Goal: Transaction & Acquisition: Purchase product/service

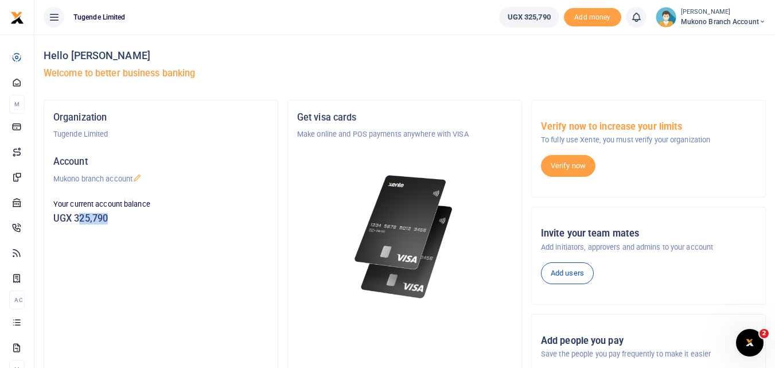
drag, startPoint x: 114, startPoint y: 218, endPoint x: 78, endPoint y: 216, distance: 36.2
click at [78, 216] on h5 "UGX 325,790" at bounding box center [160, 218] width 215 height 11
click at [264, 201] on p "Your current account balance" at bounding box center [160, 203] width 215 height 11
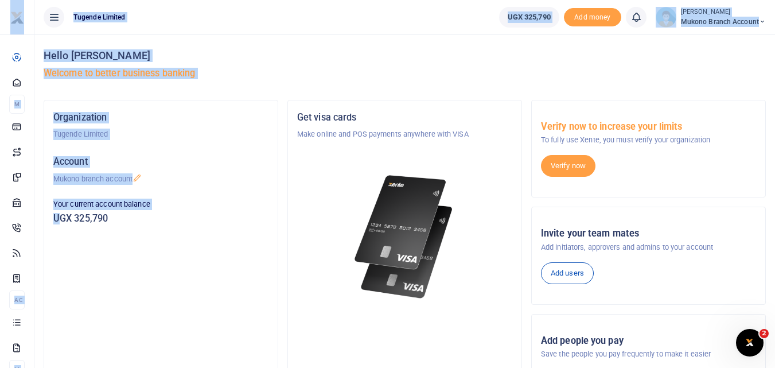
drag, startPoint x: 120, startPoint y: 218, endPoint x: 60, endPoint y: 212, distance: 60.5
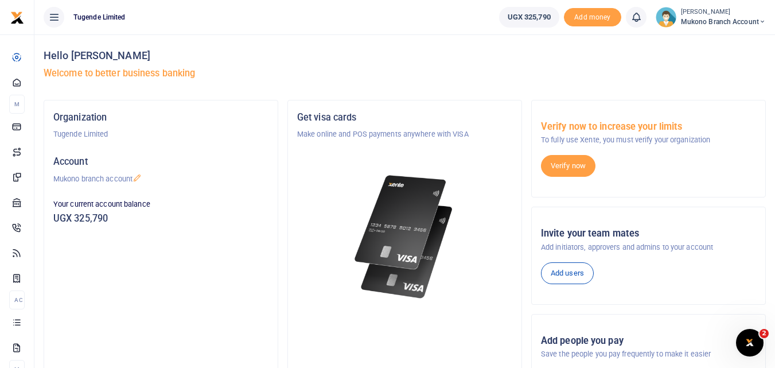
click at [200, 255] on div "Organization Tugende Limited Account Mukono branch account Your current account…" at bounding box center [160, 257] width 233 height 314
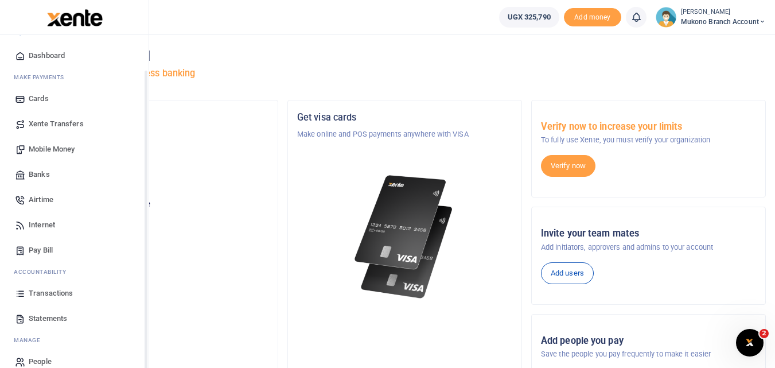
scroll to position [41, 0]
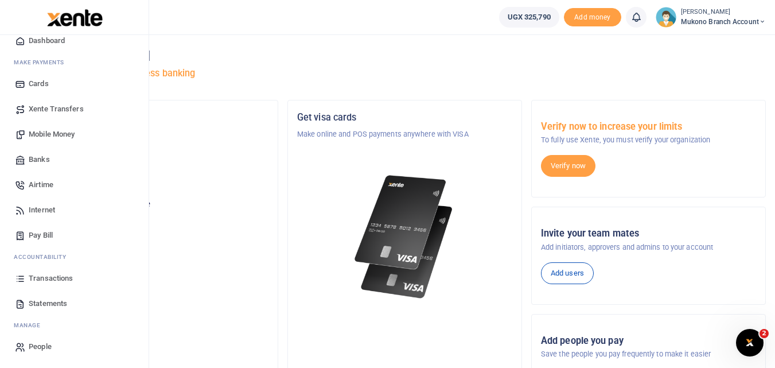
click at [50, 295] on link "Statements" at bounding box center [74, 303] width 130 height 25
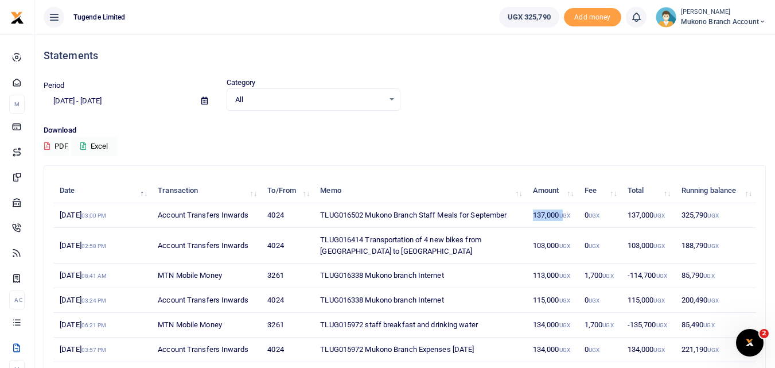
drag, startPoint x: 524, startPoint y: 216, endPoint x: 562, endPoint y: 217, distance: 38.5
click at [562, 217] on tr "5th Sep 2025 03:00 PM Account Transfers Inwards 4024 TLUG016502 Mukono Branch S…" at bounding box center [404, 215] width 703 height 25
click at [434, 220] on td "TLUG016502 Mukono Branch Staff Meals for September" at bounding box center [420, 215] width 213 height 25
drag, startPoint x: 318, startPoint y: 214, endPoint x: 513, endPoint y: 218, distance: 195.1
click at [513, 218] on td "TLUG016502 Mukono Branch Staff Meals for September" at bounding box center [420, 215] width 213 height 25
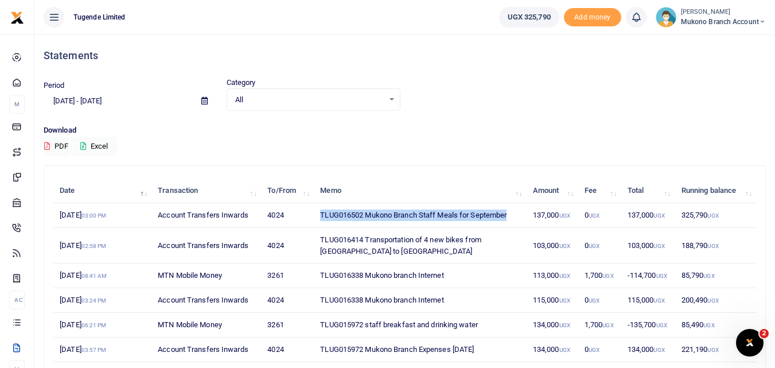
copy td "TLUG016502 Mukono Branch Staff Meals for September"
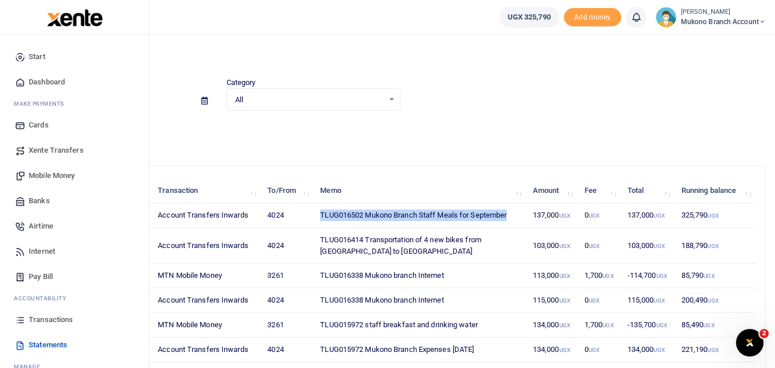
click at [60, 176] on span "Mobile Money" at bounding box center [52, 175] width 46 height 11
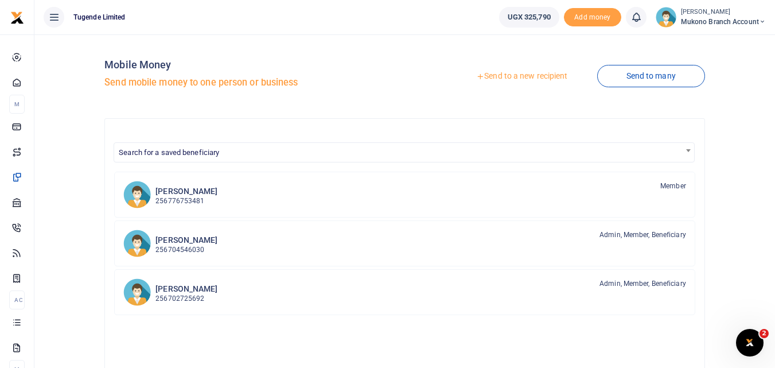
click at [501, 77] on link "Send to a new recipient" at bounding box center [522, 76] width 150 height 21
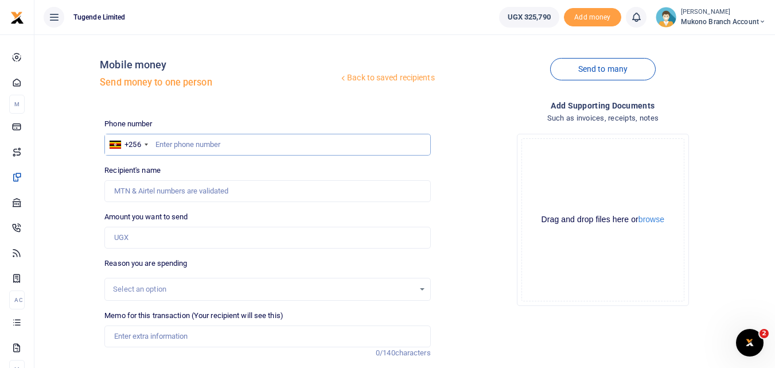
drag, startPoint x: 162, startPoint y: 139, endPoint x: 162, endPoint y: 148, distance: 9.2
click at [162, 141] on input "text" at bounding box center [267, 145] width 326 height 22
type input "783820815"
type input "[PERSON_NAME]"
type input "783820815"
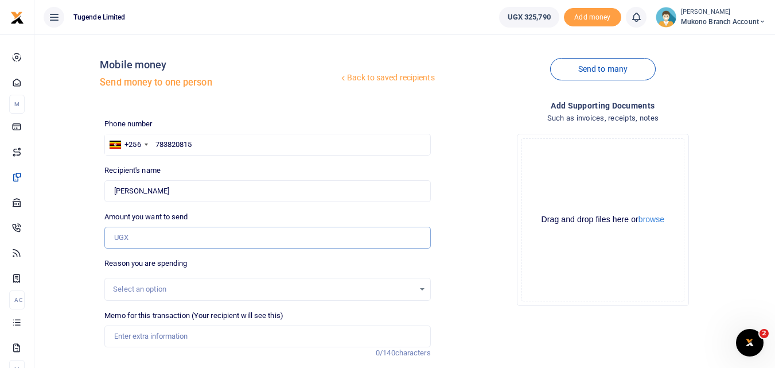
click at [156, 235] on input "Amount you want to send" at bounding box center [267, 238] width 326 height 22
type input "137,000"
click at [148, 287] on div "Select an option" at bounding box center [263, 288] width 301 height 11
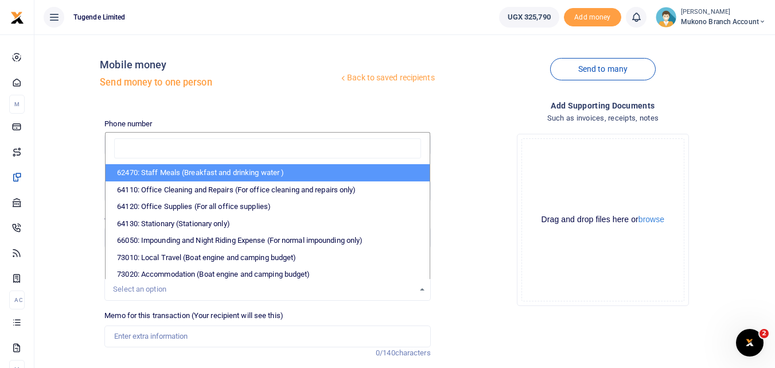
click at [203, 173] on li "62470: Staff Meals (Breakfast and drinking water )" at bounding box center [268, 172] width 324 height 17
select select "23"
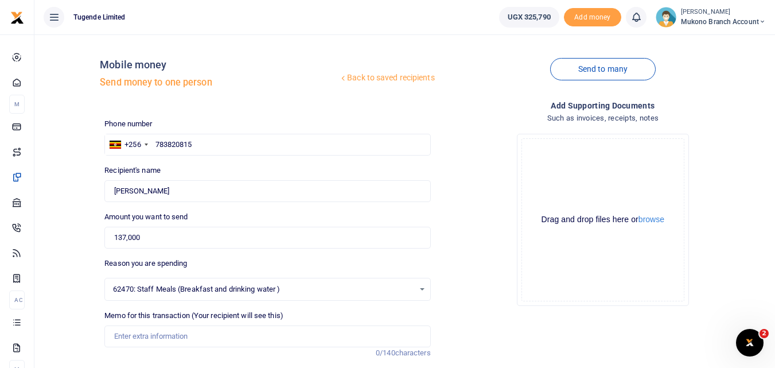
click at [188, 289] on span "62470: Staff Meals (Breakfast and drinking water )" at bounding box center [263, 288] width 301 height 11
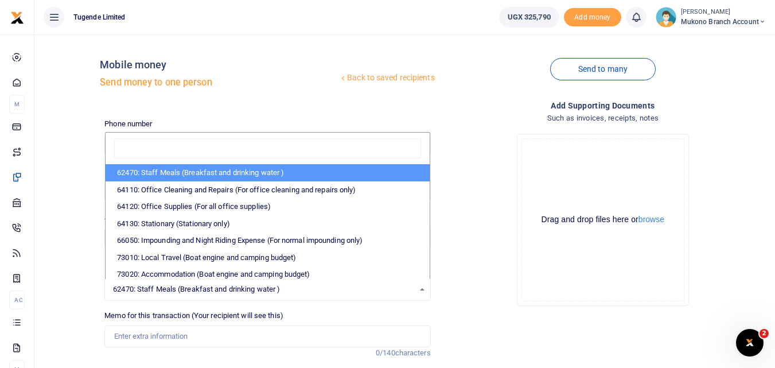
click at [208, 173] on li "62470: Staff Meals (Breakfast and drinking water )" at bounding box center [268, 172] width 324 height 17
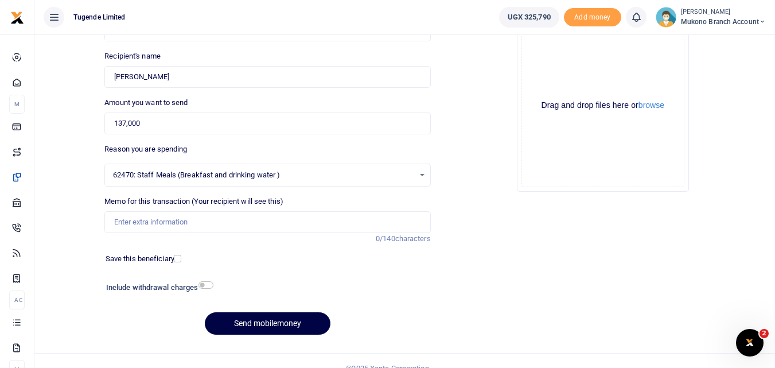
scroll to position [115, 0]
click at [158, 220] on input "Memo for this transaction (Your recipient will see this)" at bounding box center [267, 222] width 326 height 22
paste input "TLUG016502 Mukono Branch Staff Meals for September"
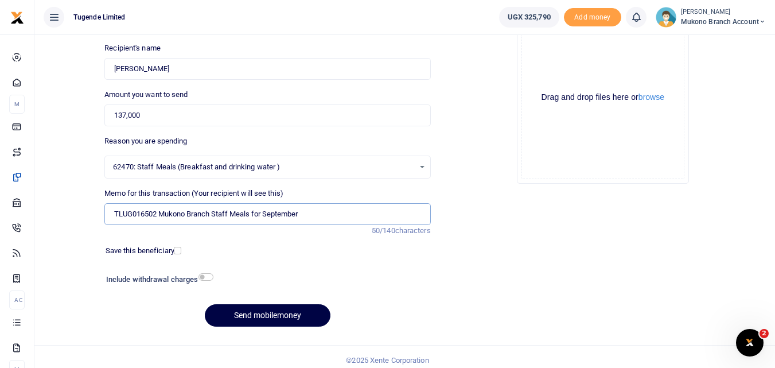
scroll to position [129, 0]
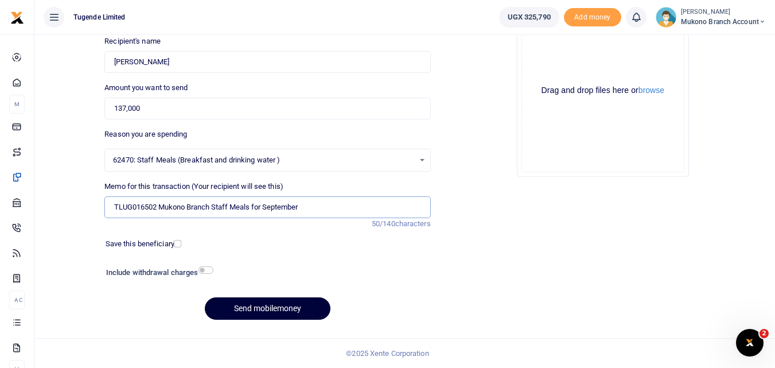
type input "TLUG016502 Mukono Branch Staff Meals for September"
click at [260, 307] on button "Send mobilemoney" at bounding box center [268, 308] width 126 height 22
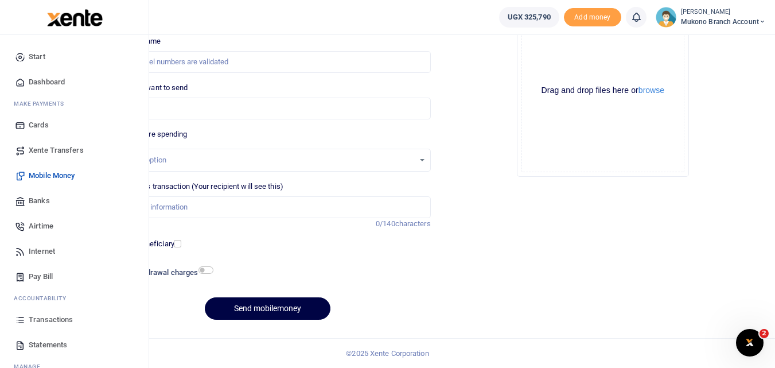
click at [53, 317] on span "Transactions" at bounding box center [51, 319] width 44 height 11
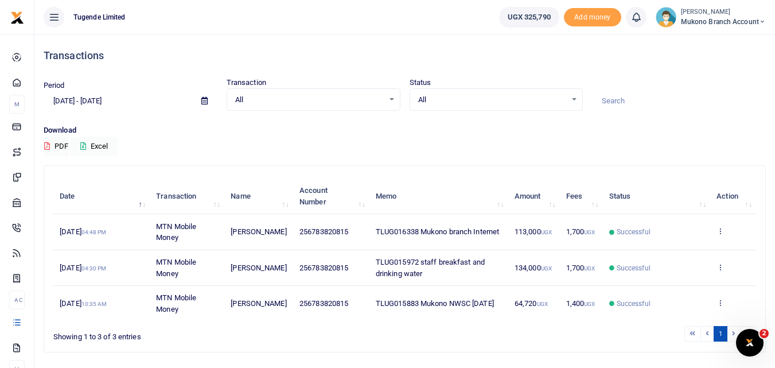
scroll to position [33, 0]
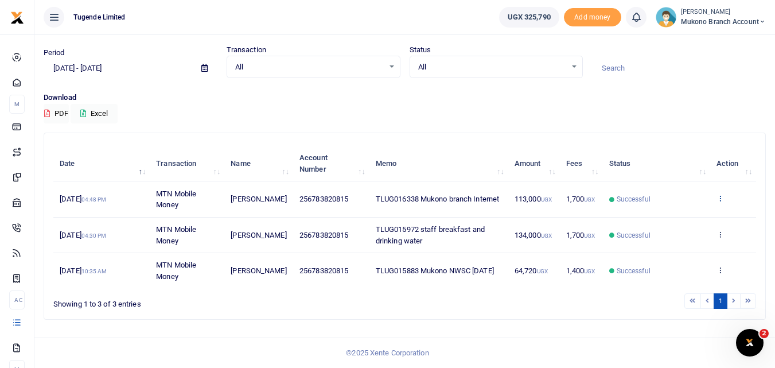
click at [719, 198] on icon at bounding box center [720, 198] width 7 height 8
click at [678, 212] on link "View details" at bounding box center [678, 217] width 91 height 16
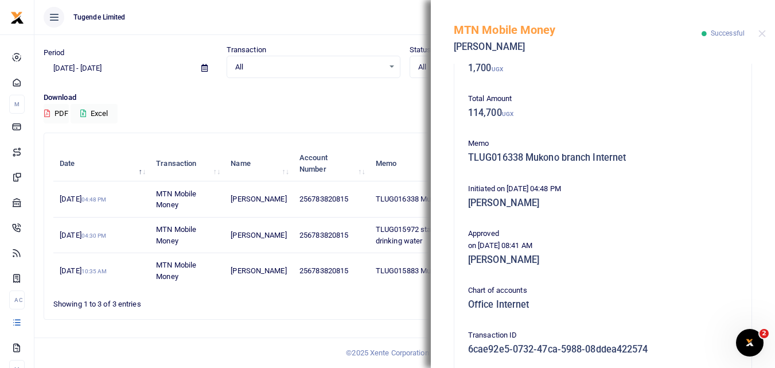
scroll to position [115, 0]
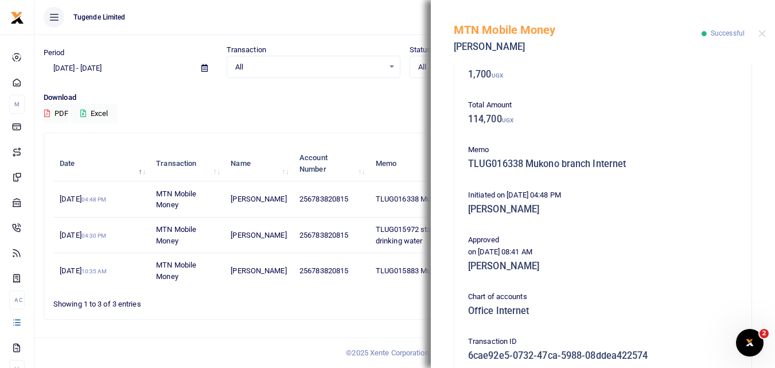
click at [348, 139] on div "Search: Date Transaction Name Account Number Memo Amount Fees Status Action 3rd…" at bounding box center [404, 226] width 721 height 186
click at [296, 108] on div "Download PDF Excel" at bounding box center [405, 108] width 722 height 32
click at [761, 29] on div "MTN Mobile Money Fahad Ssetimba Successful" at bounding box center [603, 32] width 344 height 64
